Goal: Use online tool/utility: Utilize a website feature to perform a specific function

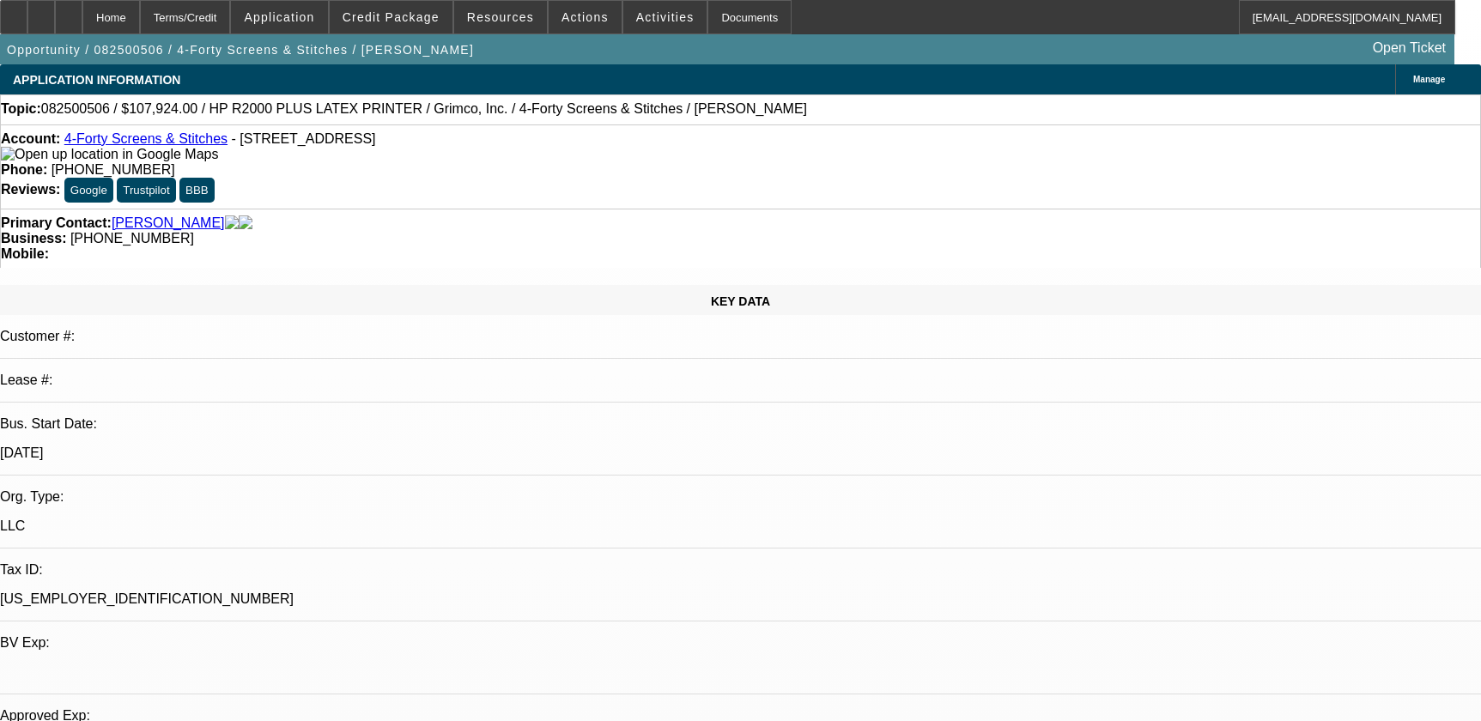
select select "0"
select select "0.1"
select select "4"
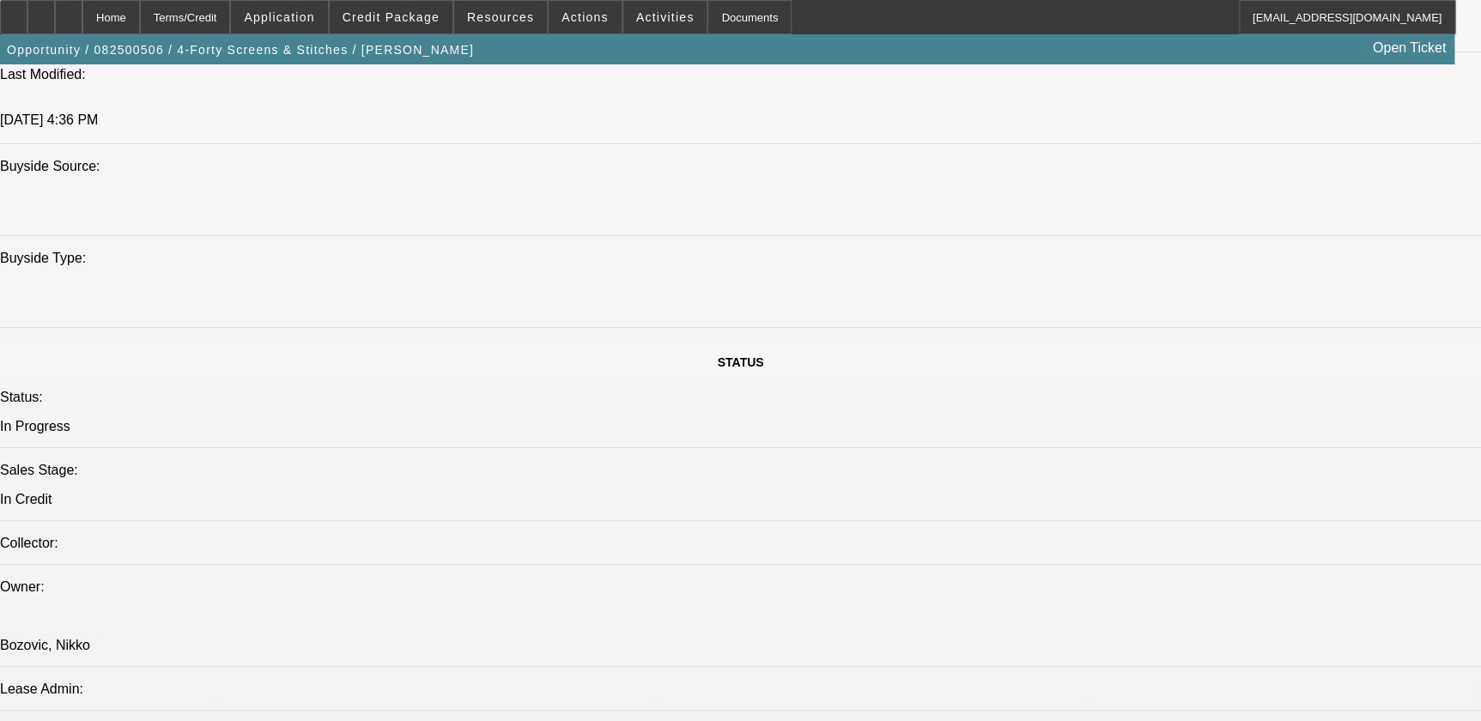
scroll to position [1483, 0]
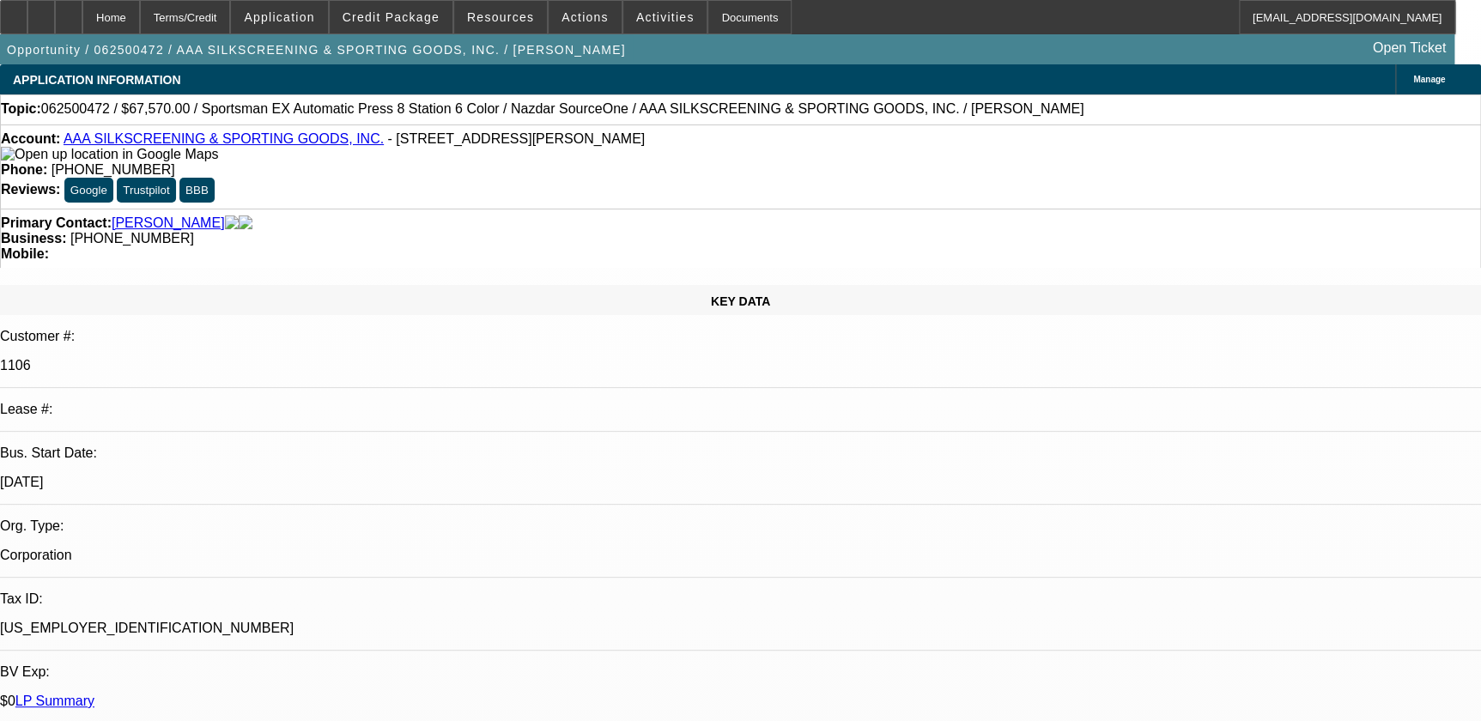
select select "0"
select select "0.1"
select select "2"
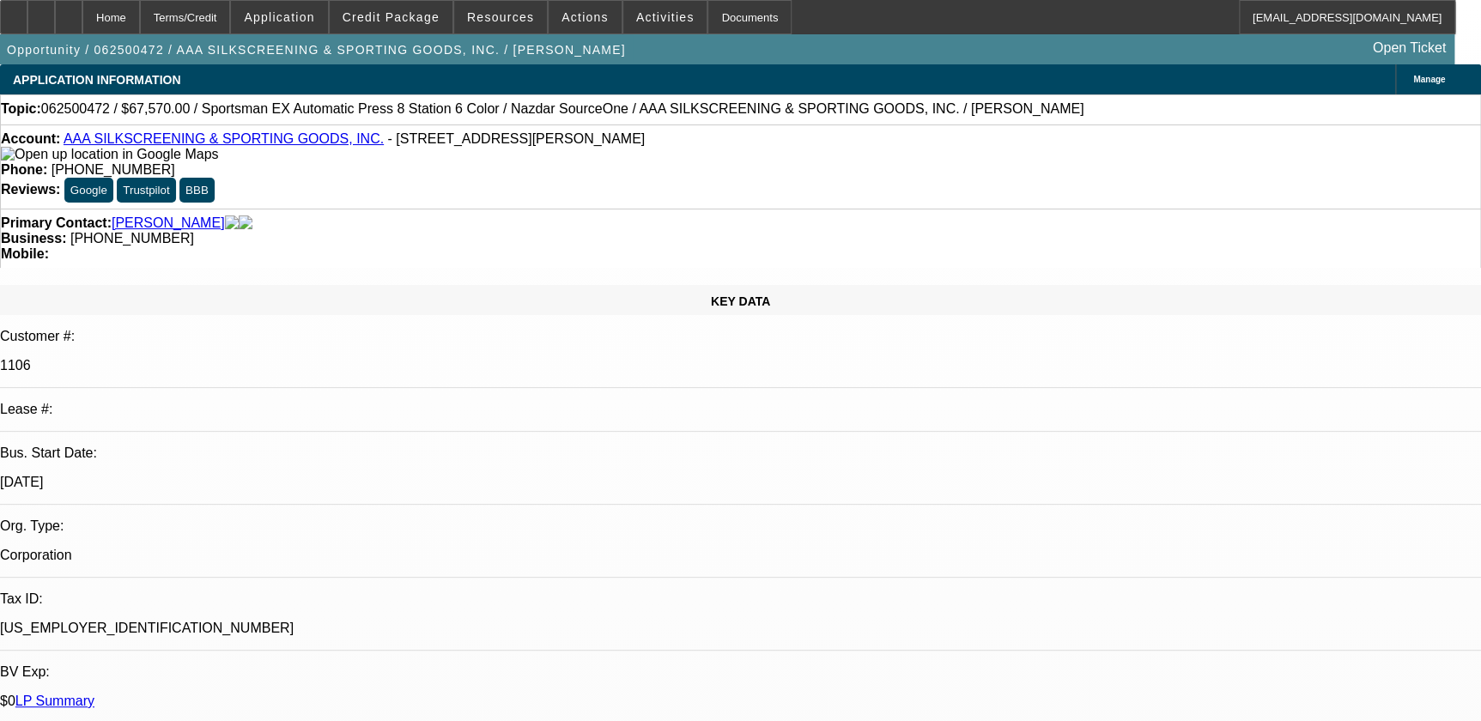
select select "0.1"
select select "0"
select select "0.1"
select select "0"
select select "2"
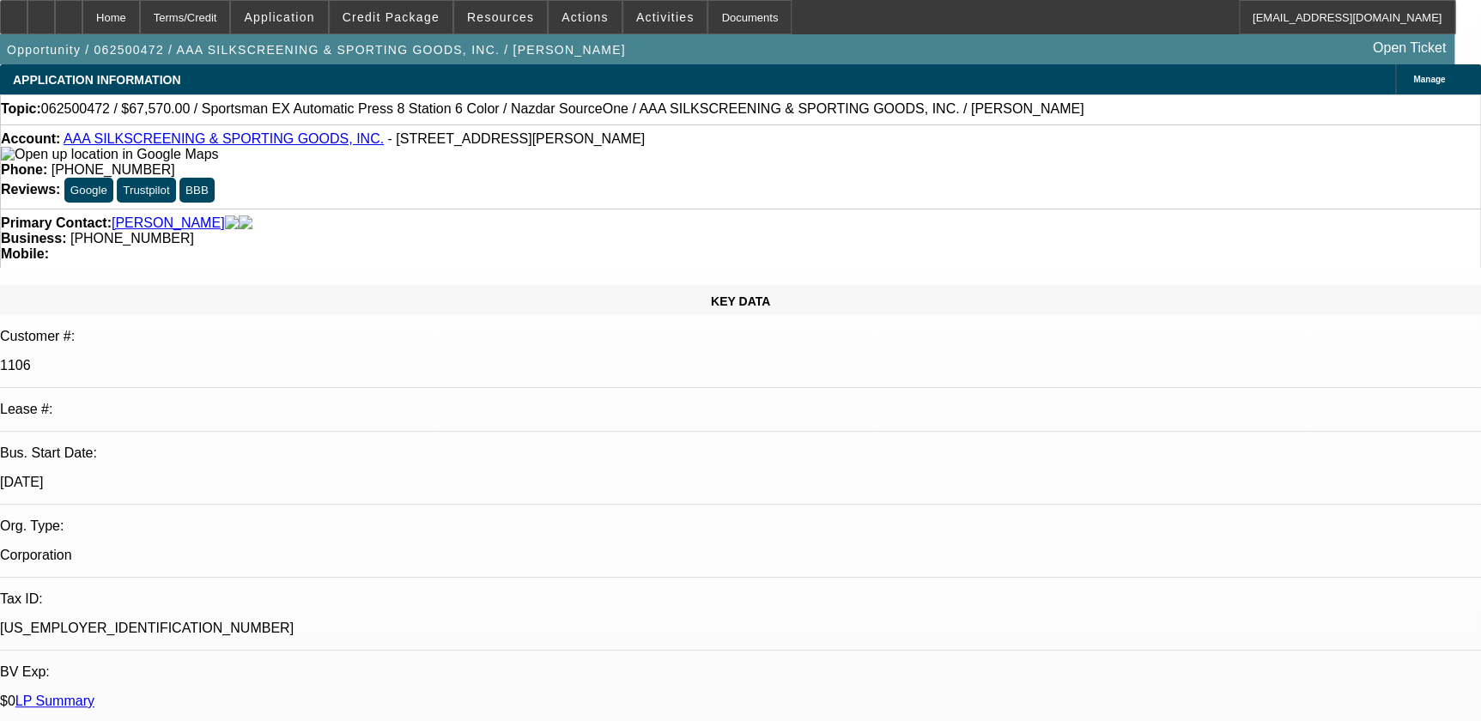
select select "0.1"
select select "1"
select select "5"
select select "6"
select select "1"
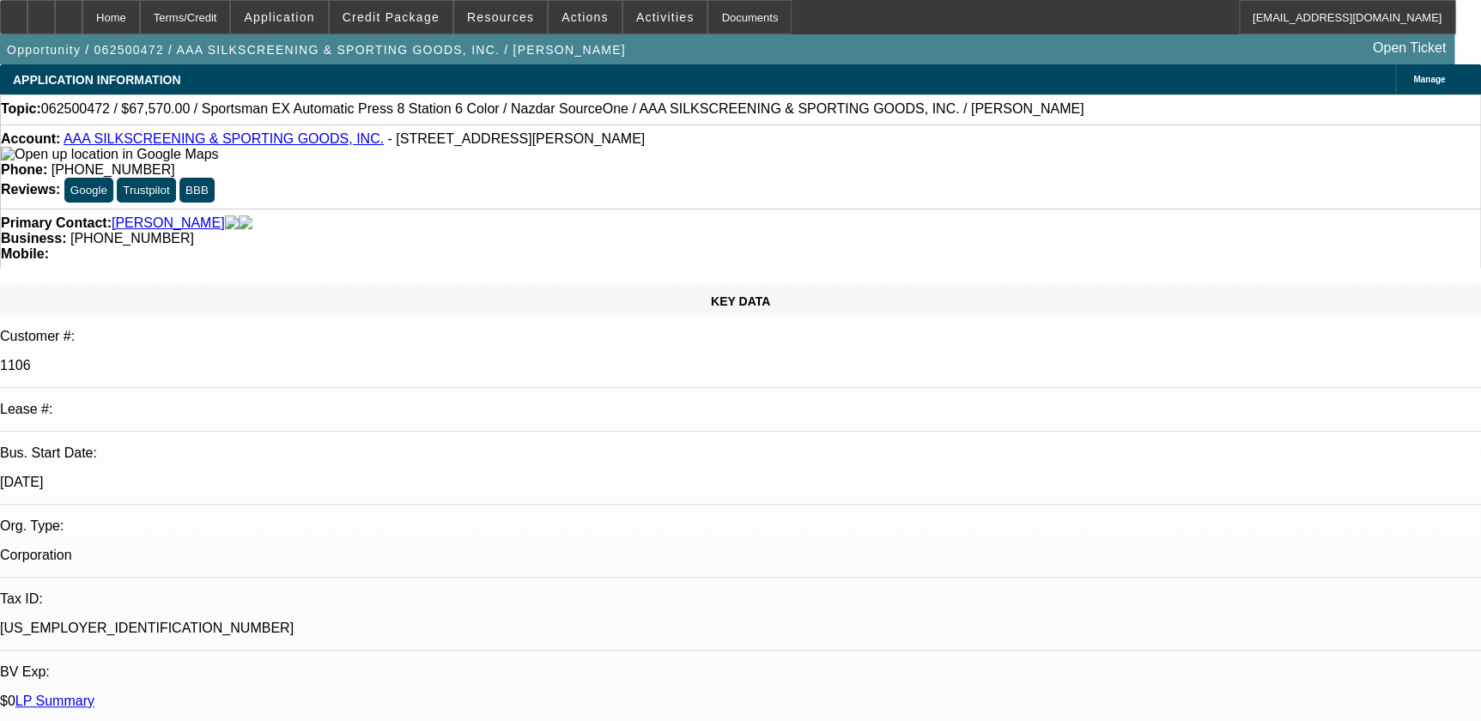
select select "2"
select select "4"
select select "1"
select select "2"
select select "4"
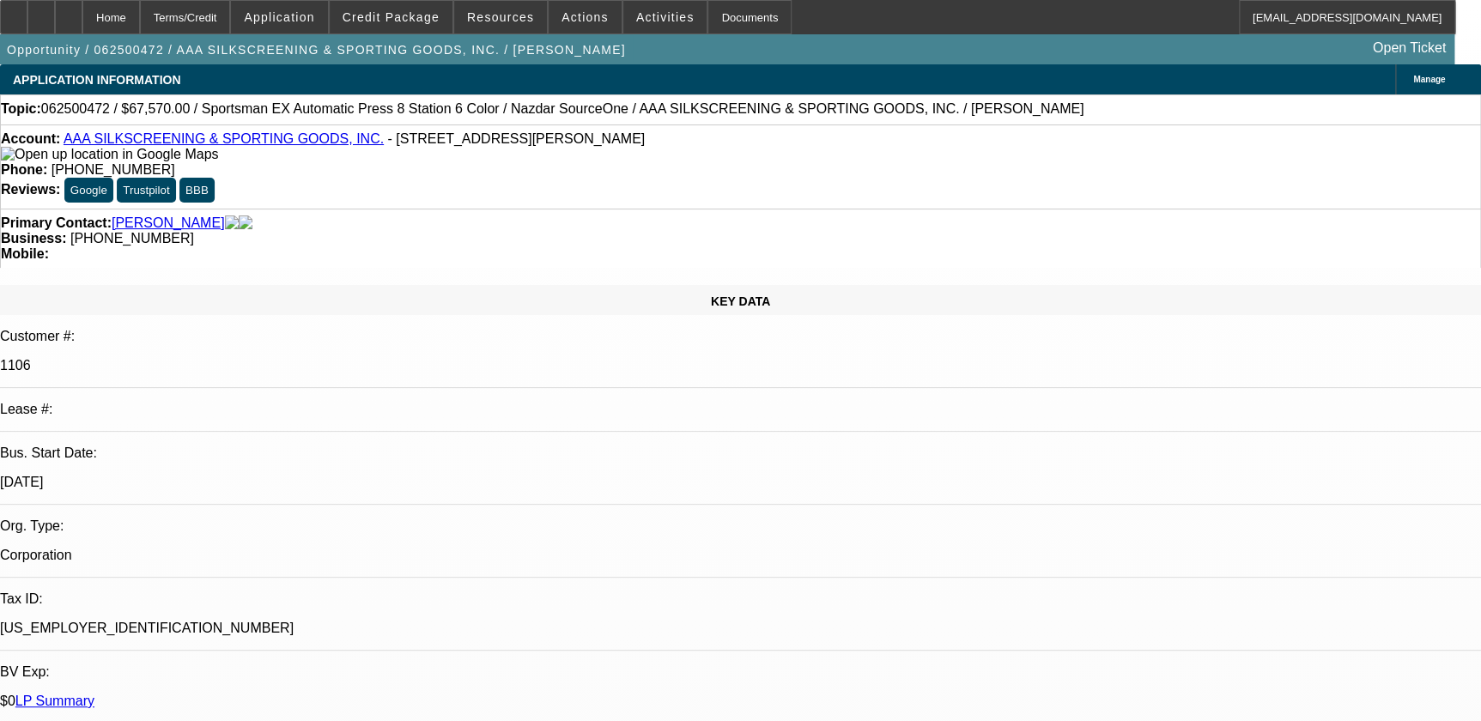
select select "1"
select select "2"
select select "4"
drag, startPoint x: 547, startPoint y: 146, endPoint x: 652, endPoint y: 142, distance: 104.8
click at [652, 162] on div "Phone: (504) 417-5519" at bounding box center [740, 169] width 1479 height 15
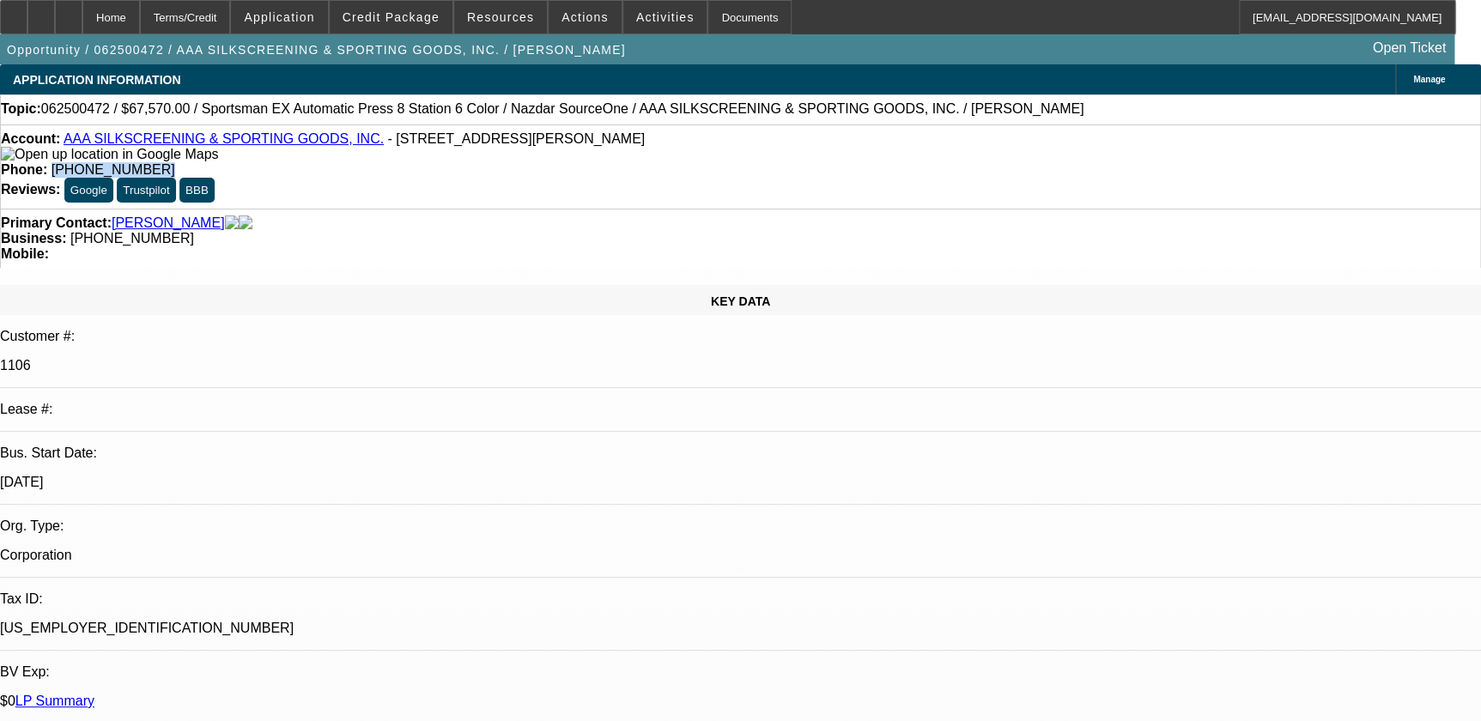
copy span "(504) 417-5519"
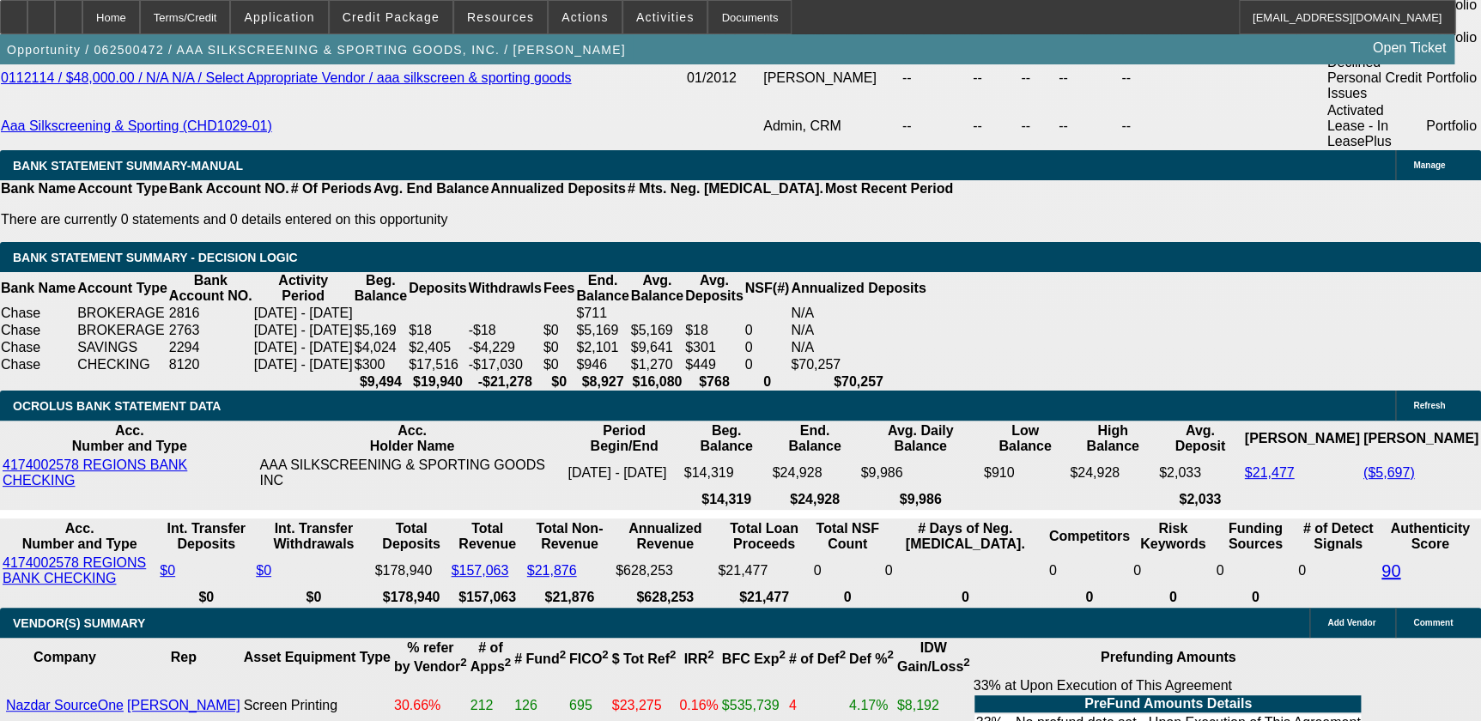
scroll to position [3512, 0]
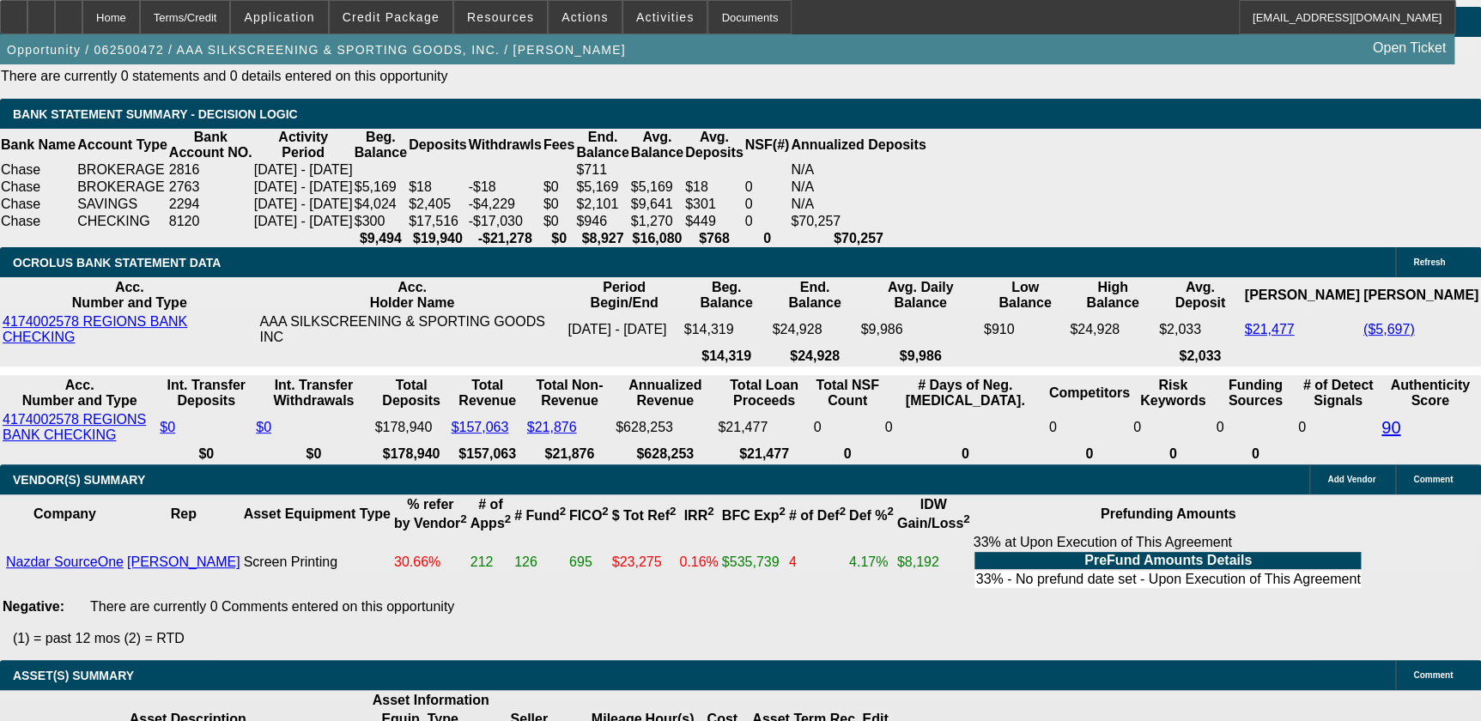
type input "UNKNOWN"
type input "9"
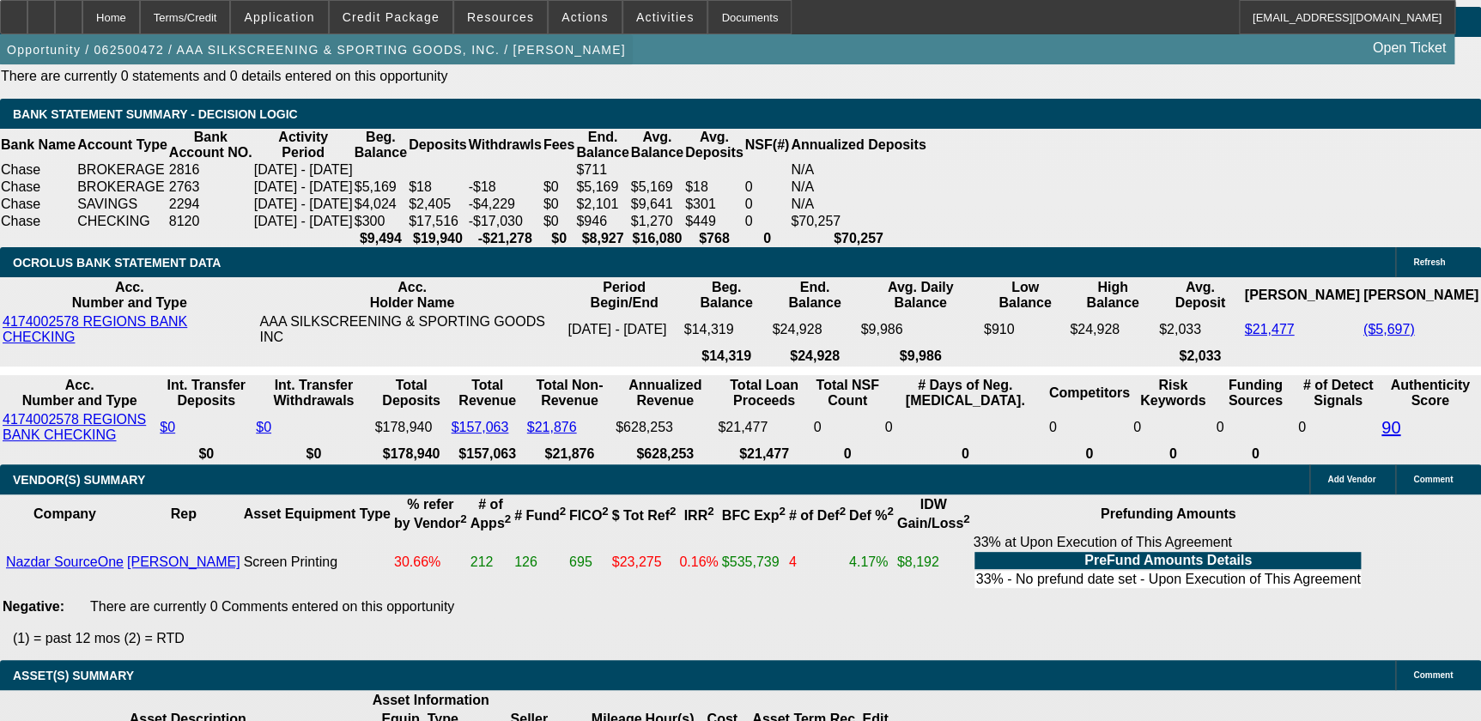
type input "$3,026.66"
type input "$1,513.33"
type input "9"
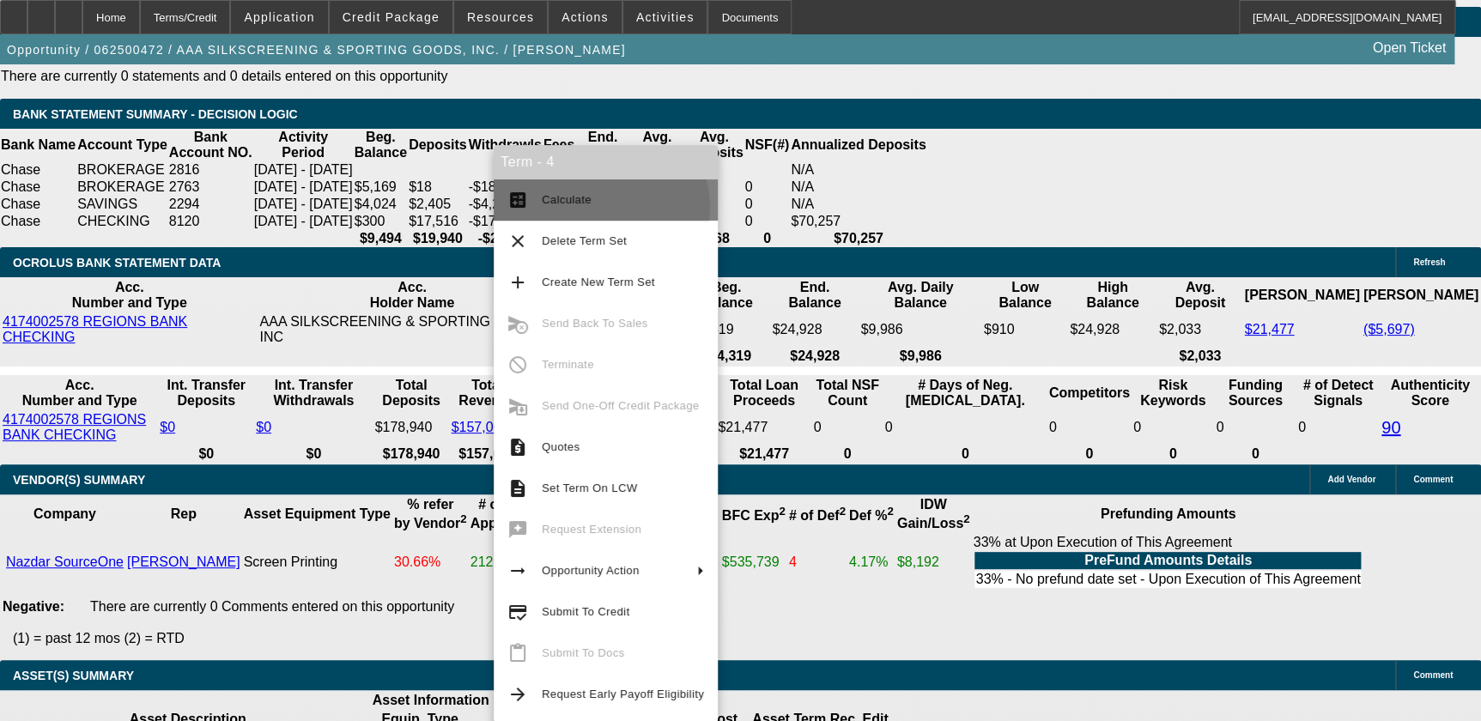
click at [594, 208] on span "Calculate" at bounding box center [623, 200] width 162 height 21
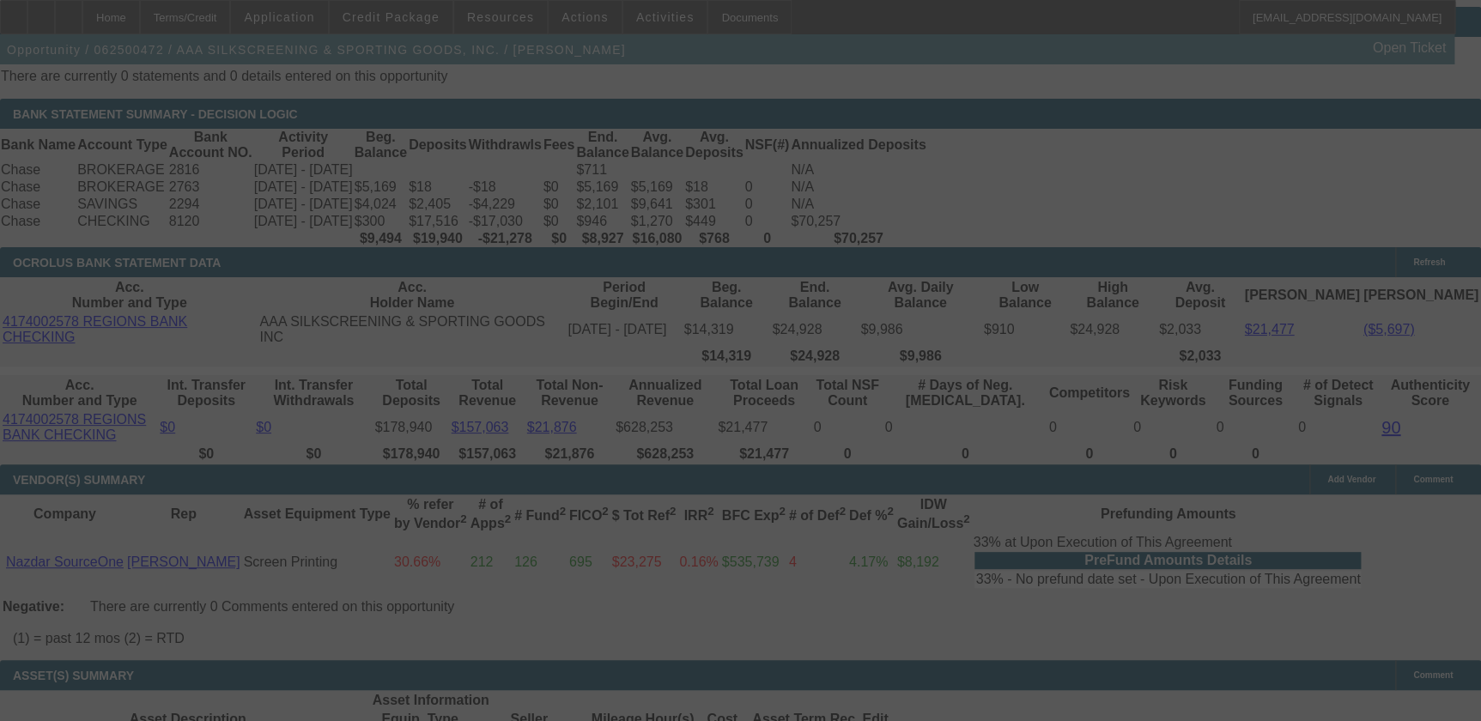
select select "0.1"
select select "2"
select select "0.1"
select select "4"
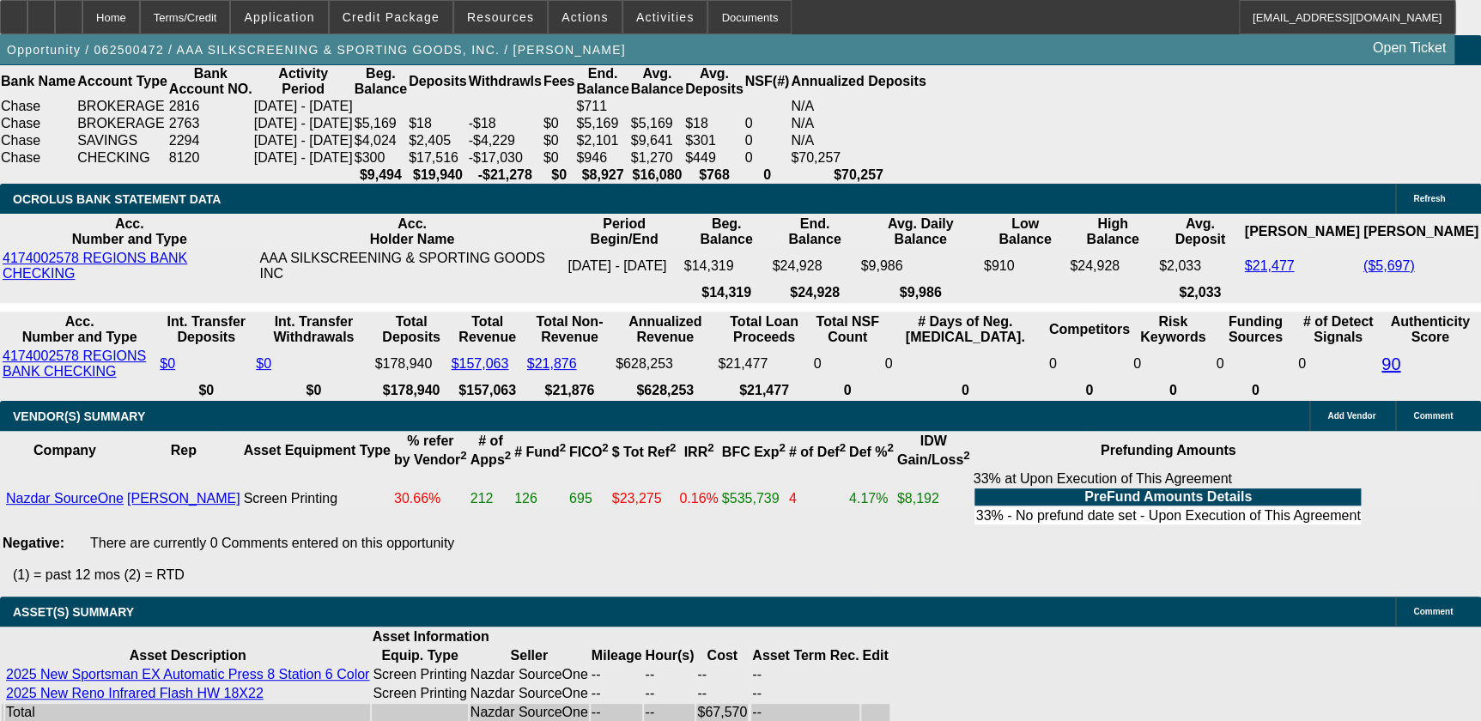
scroll to position [3562, 0]
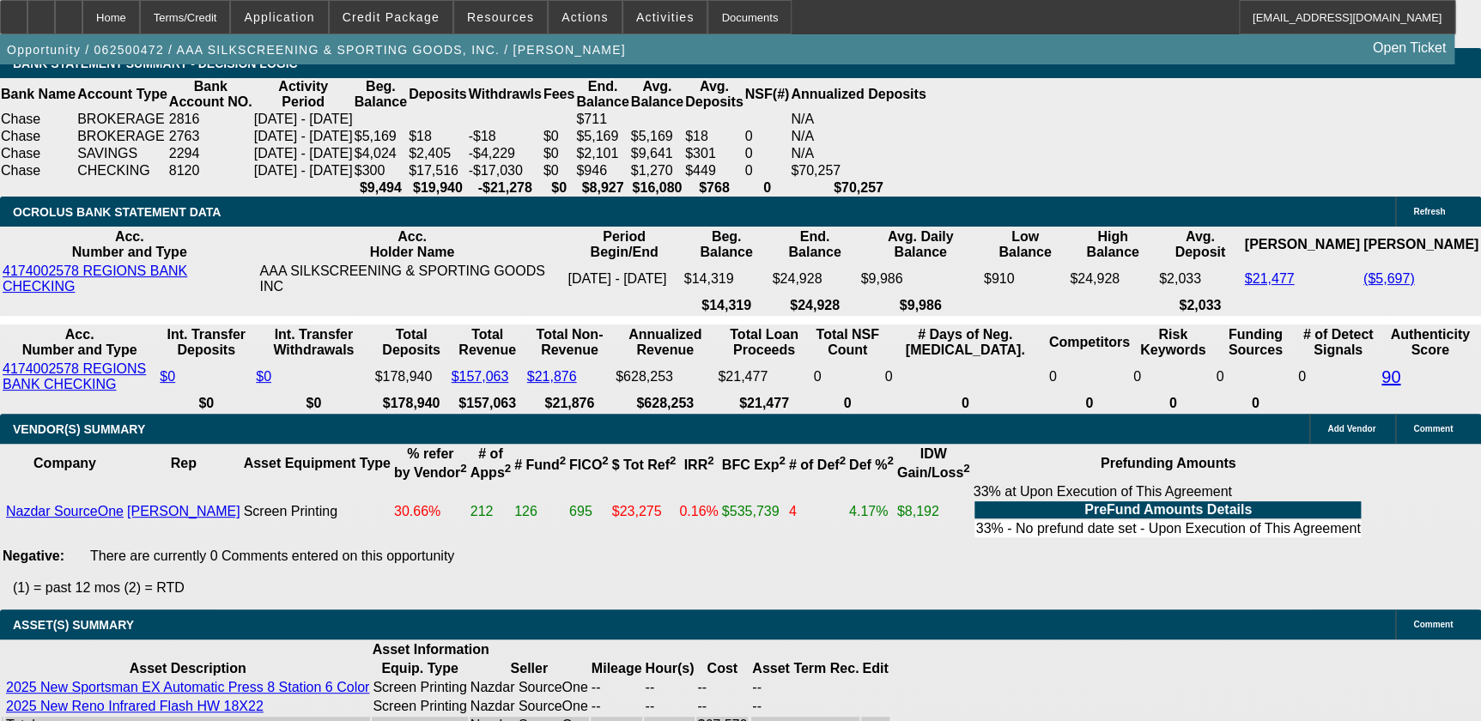
type input "UNKNOWN"
type input "9"
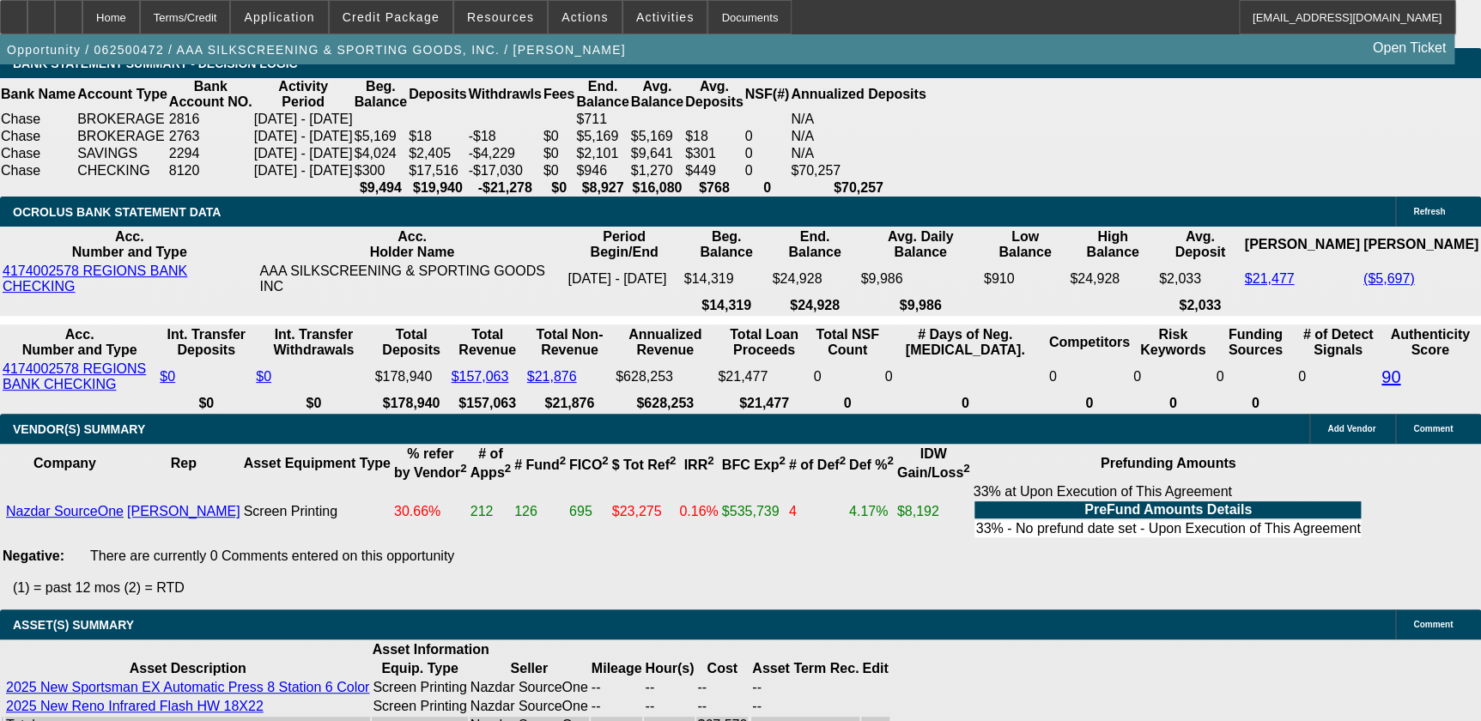
type input "$1,681.48"
type input "9"
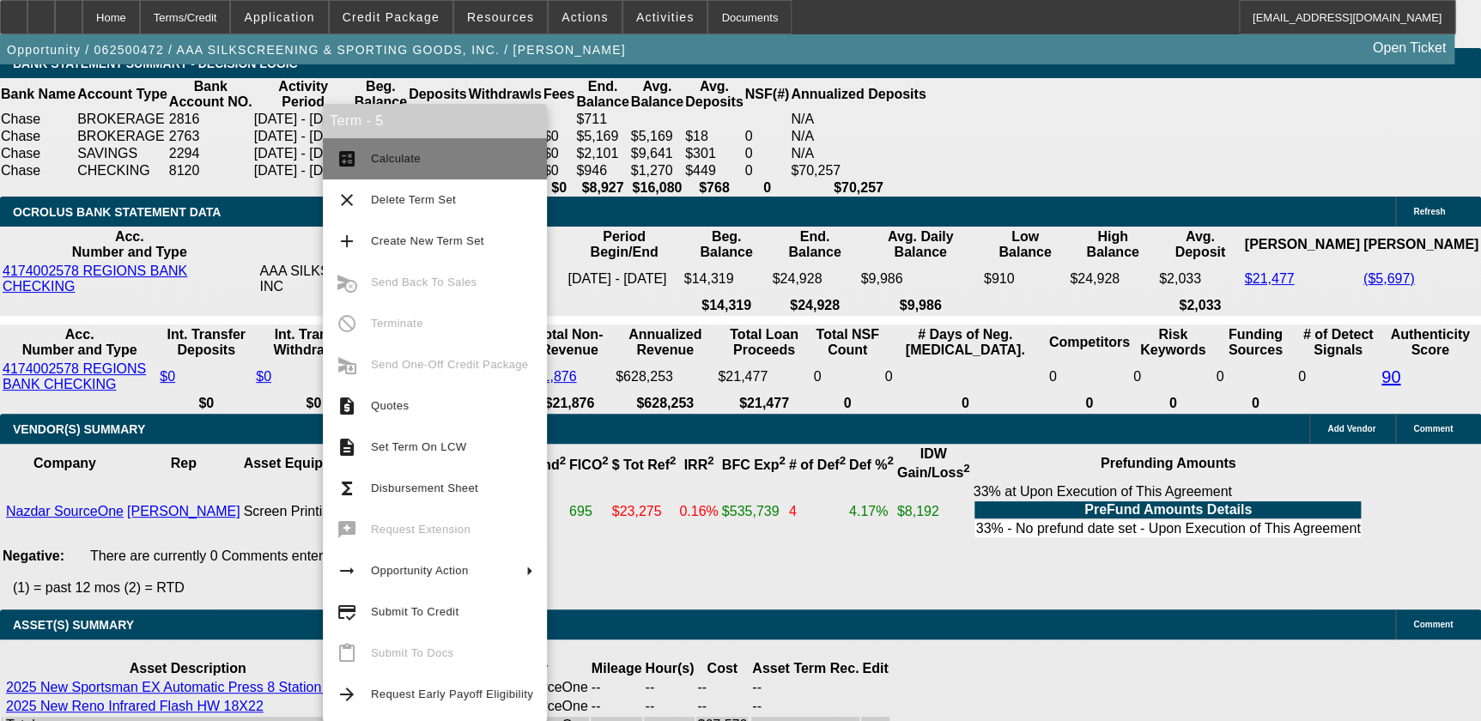
click at [422, 158] on span "Calculate" at bounding box center [452, 159] width 162 height 21
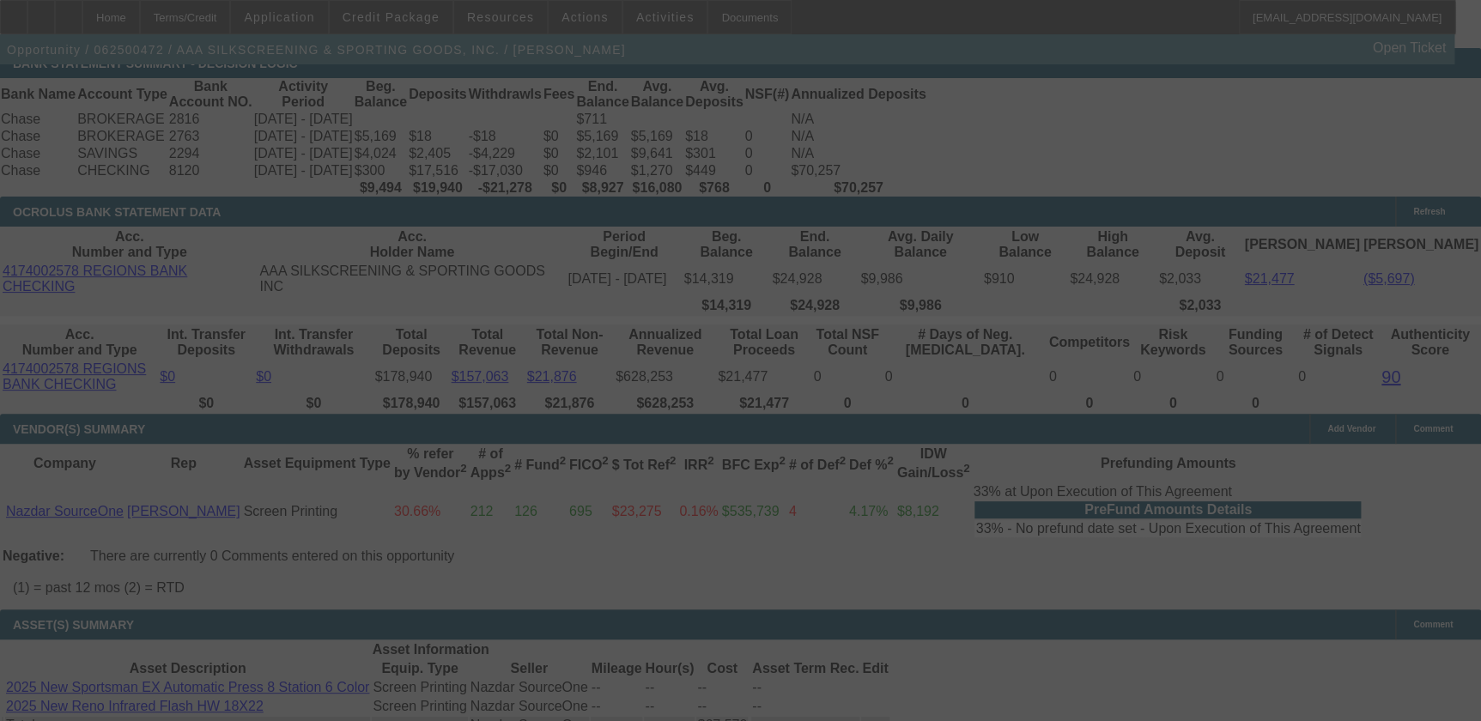
select select "0"
select select "5"
select select "0"
select select "6"
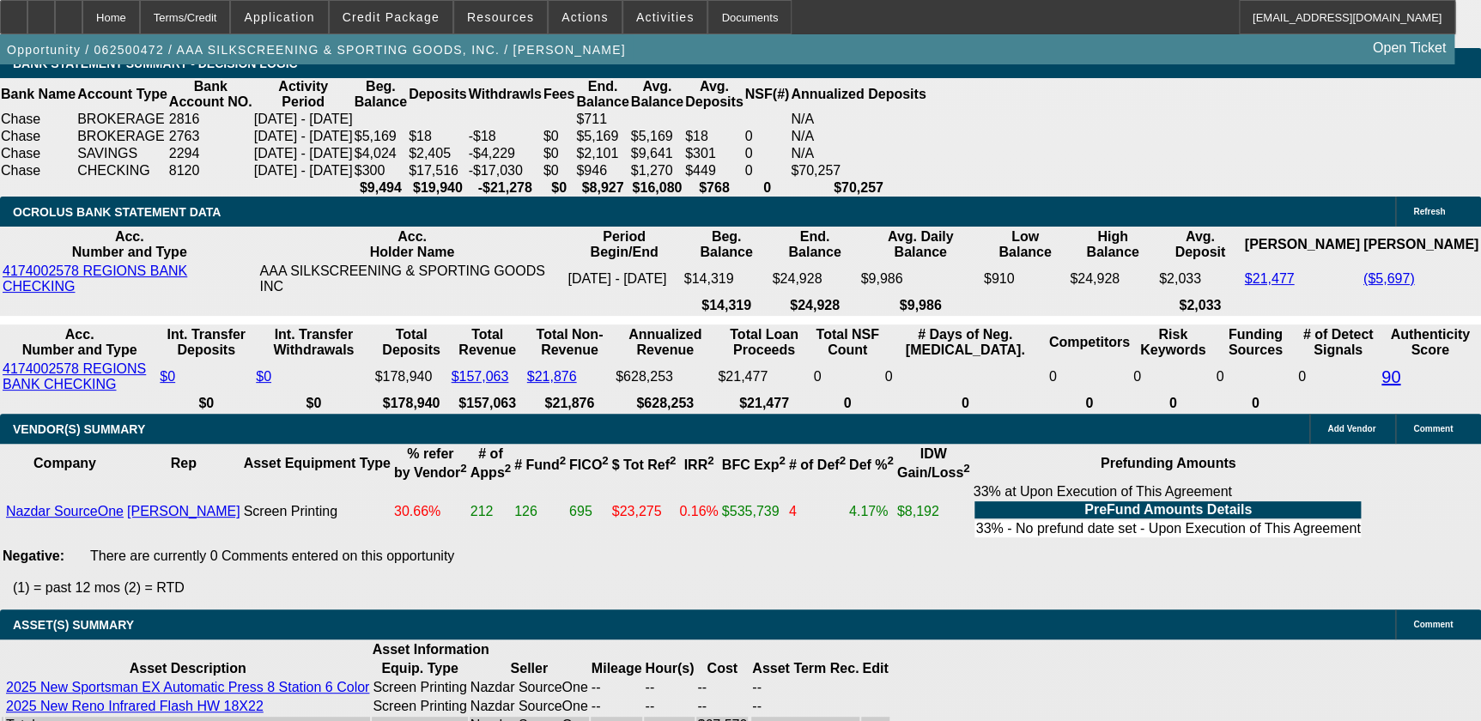
type input "UNKNOWN"
type input "10"
type input "$1,713.75"
type input "10.9"
type input "$1,743.10"
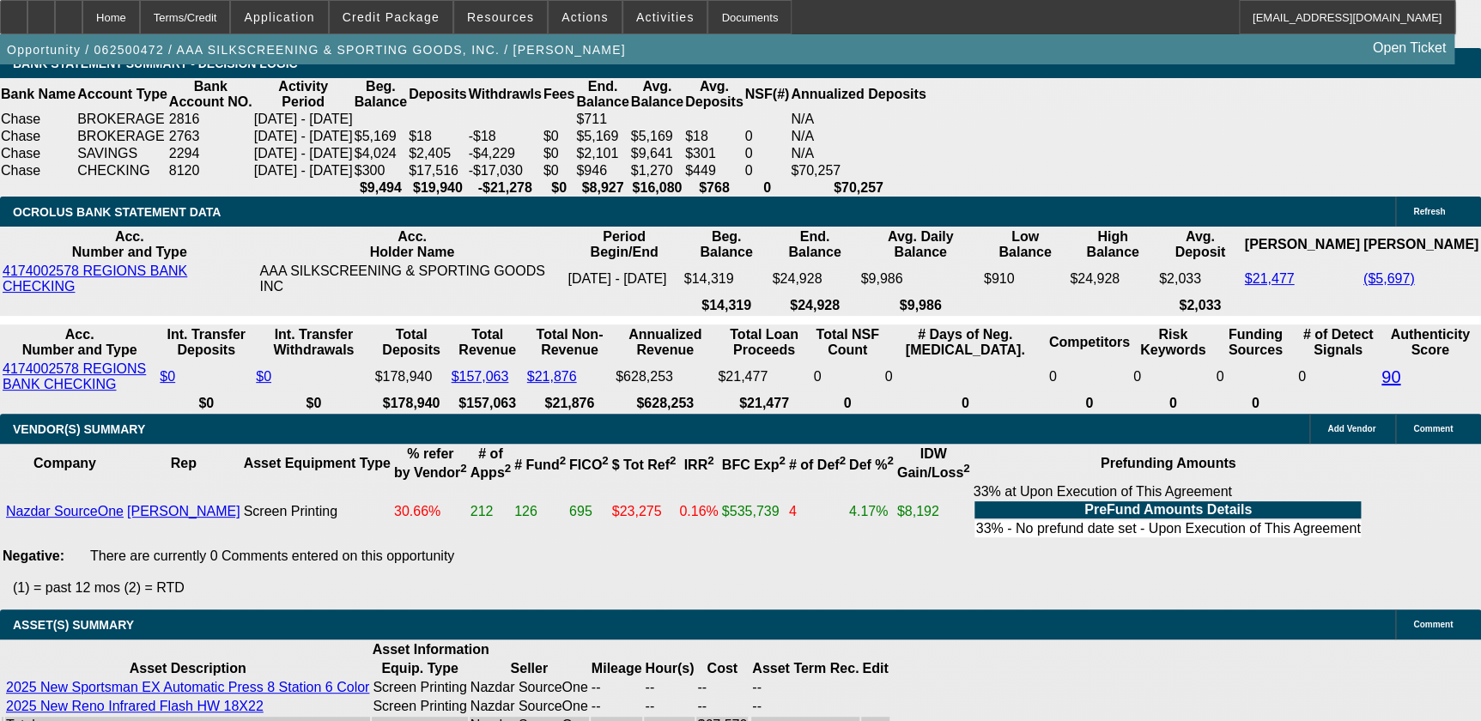
type input "10.9"
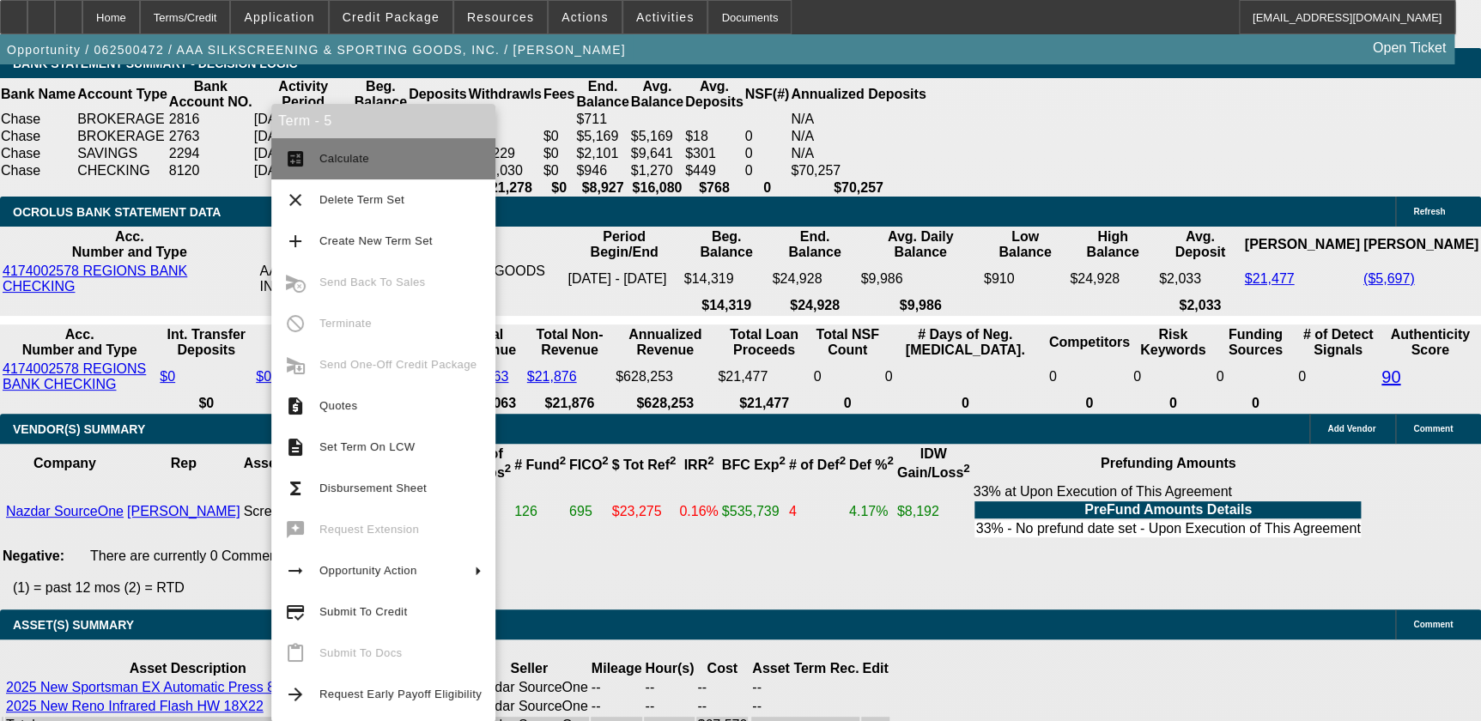
click at [364, 157] on span "Calculate" at bounding box center [344, 158] width 50 height 13
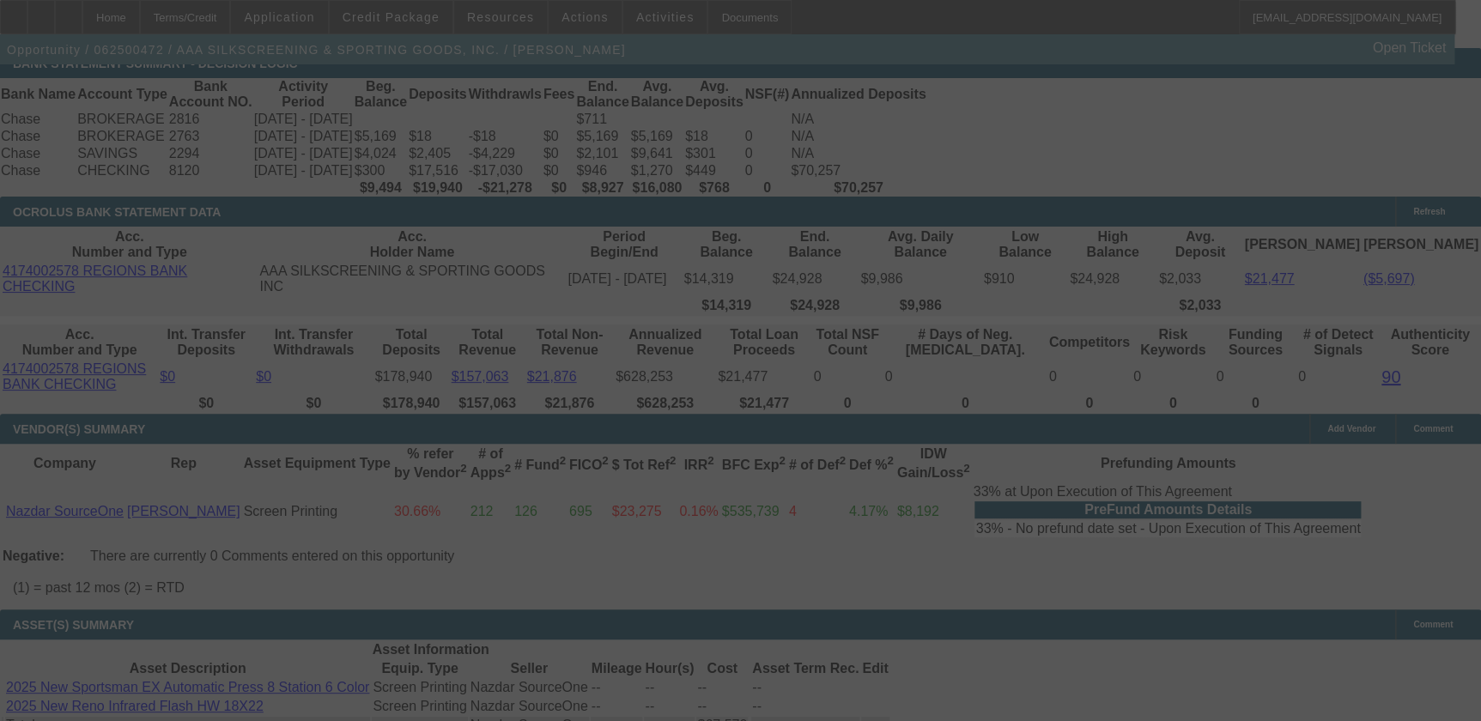
select select "0"
select select "5"
select select "0"
select select "6"
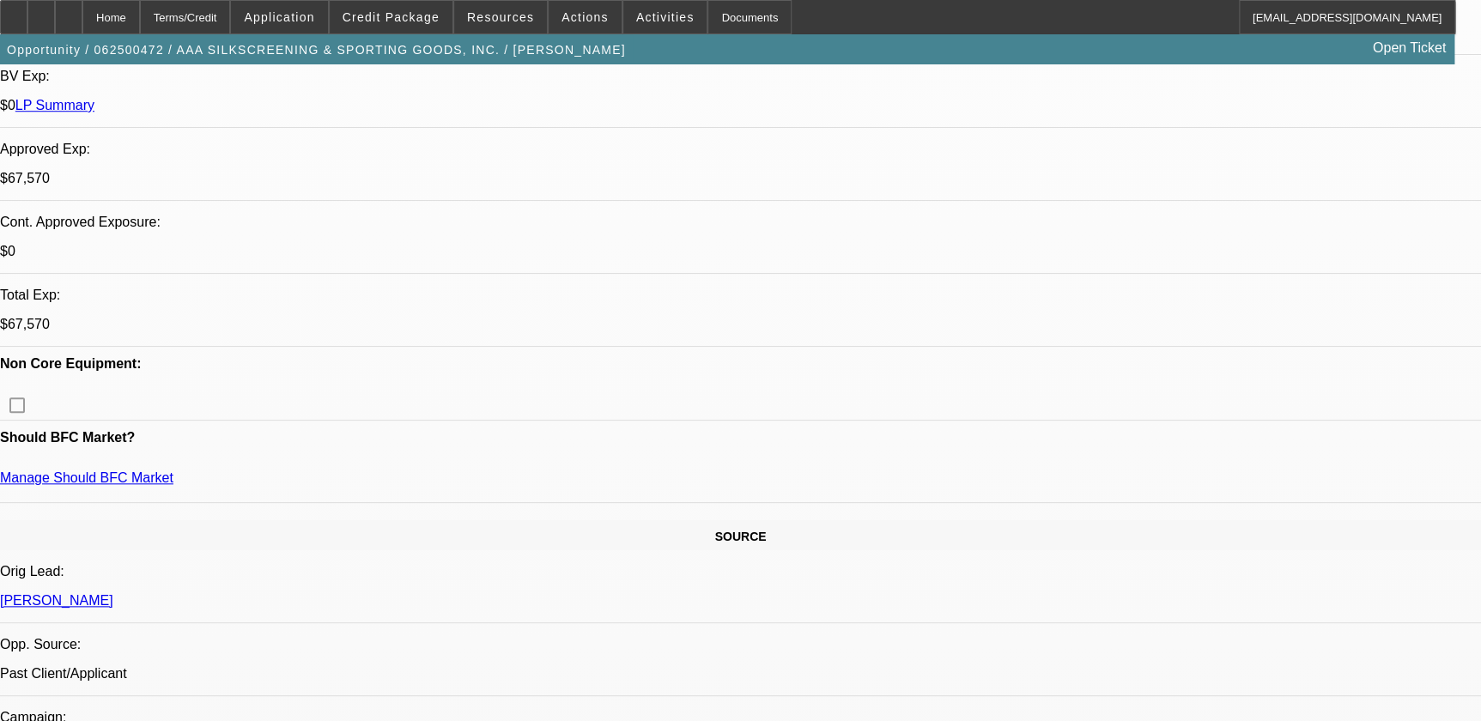
scroll to position [50, 0]
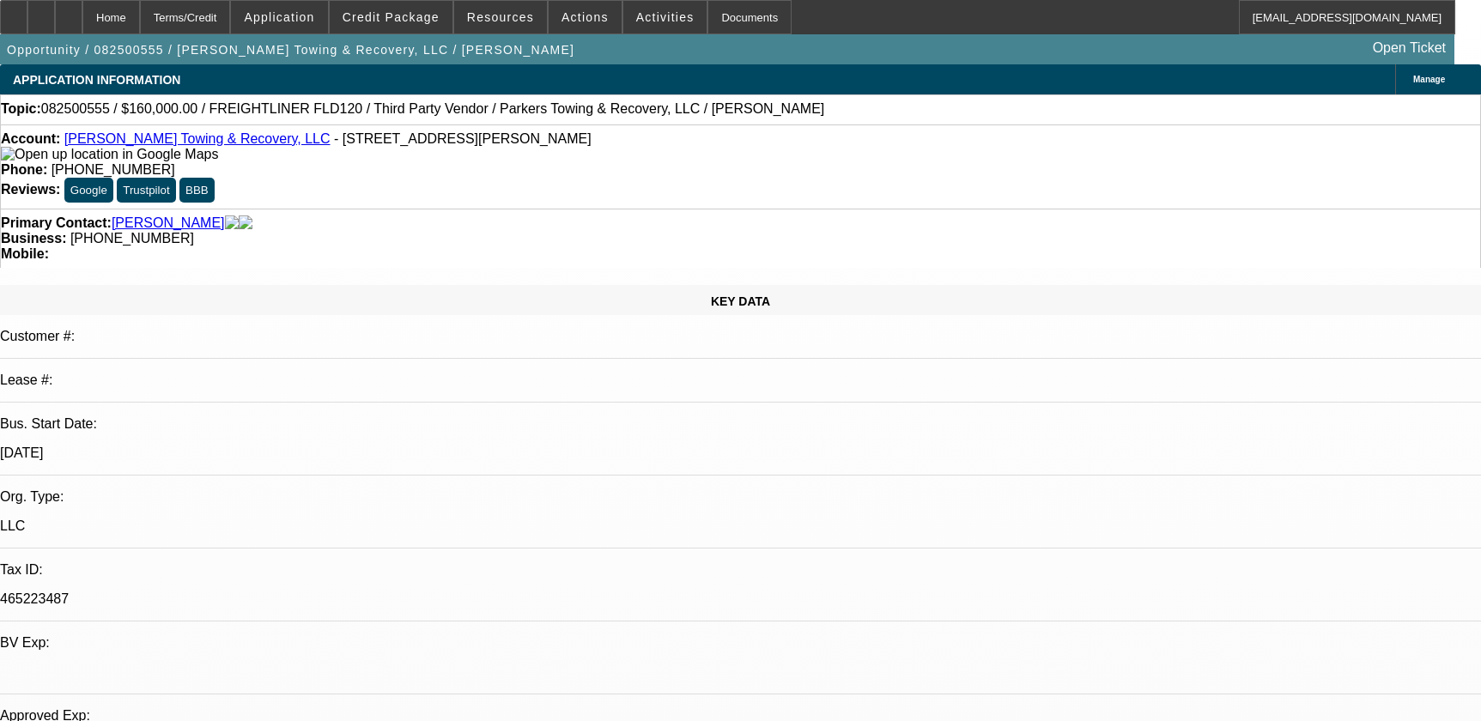
select select "0"
select select "2"
select select "0.1"
select select "4"
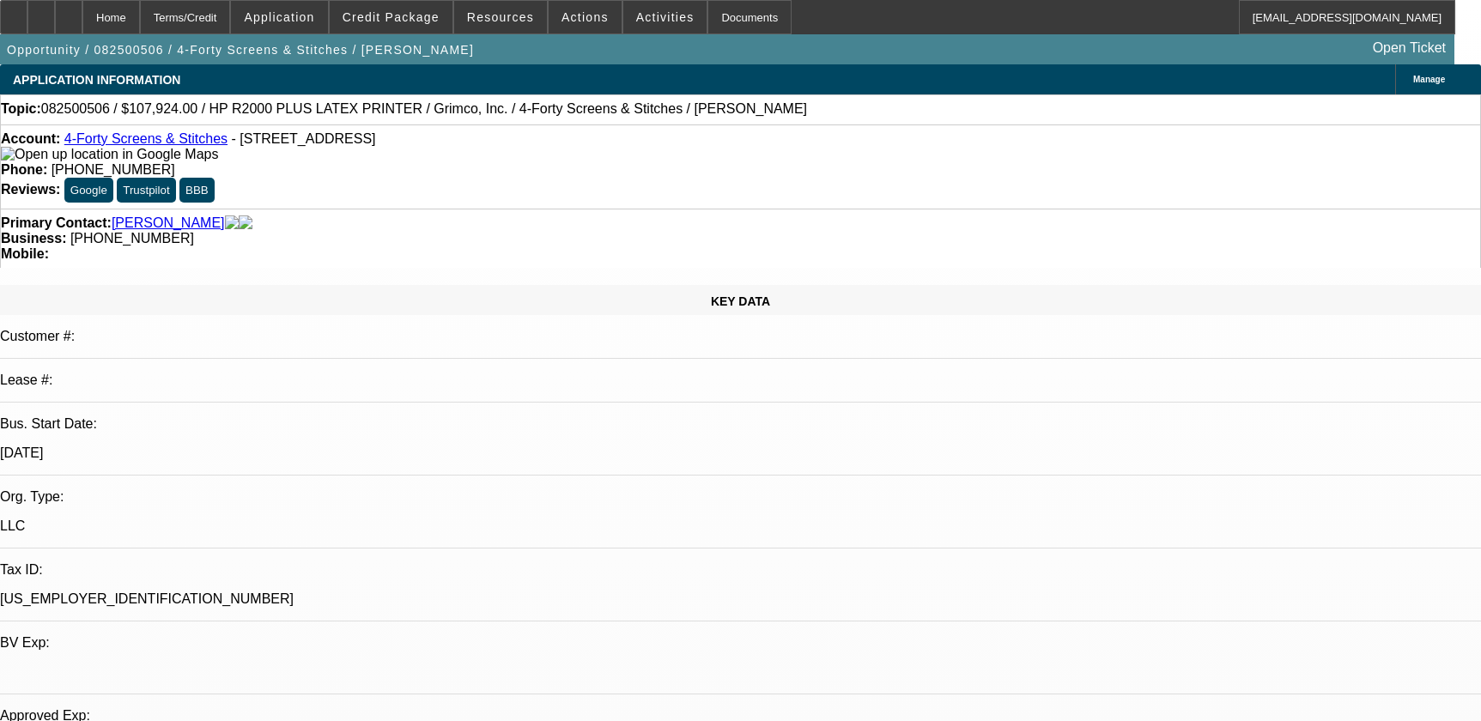
select select "0"
select select "0.1"
select select "4"
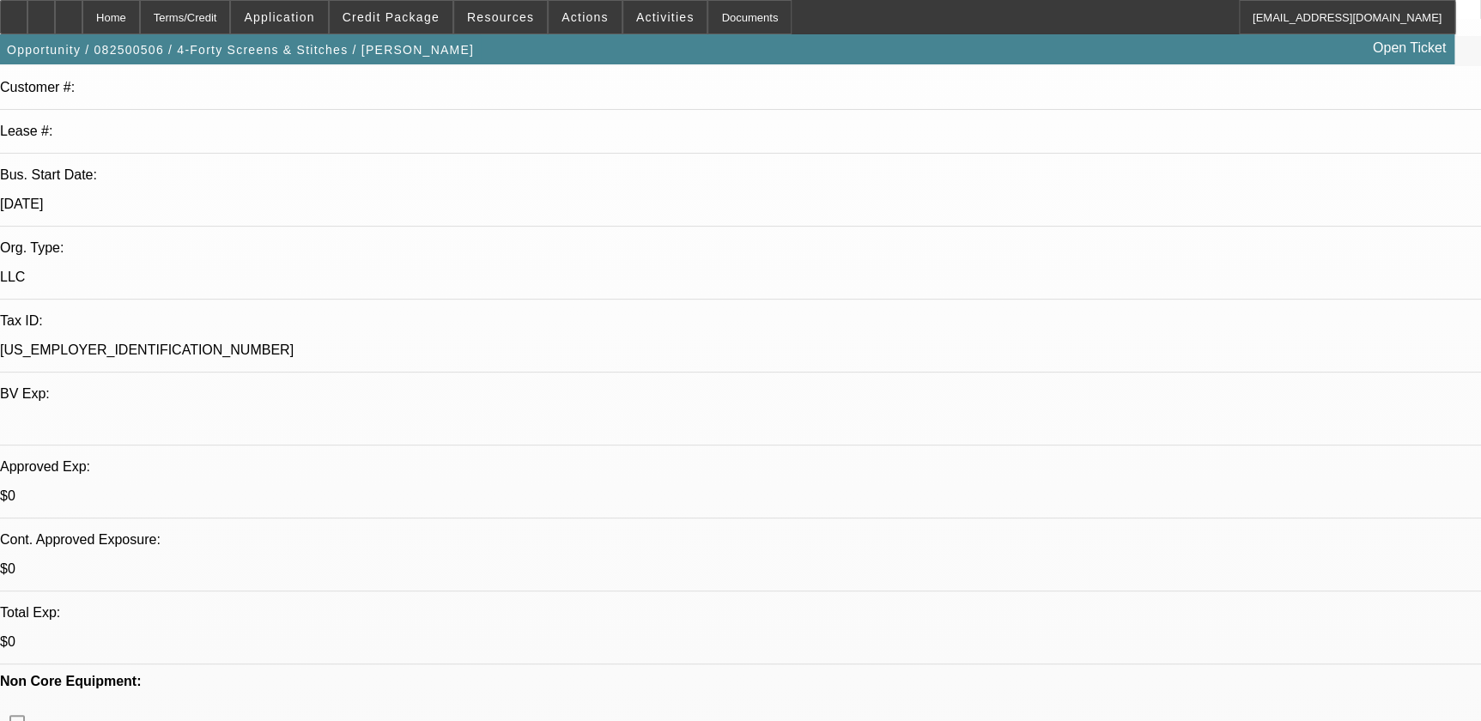
scroll to position [155, 0]
